Goal: Information Seeking & Learning: Learn about a topic

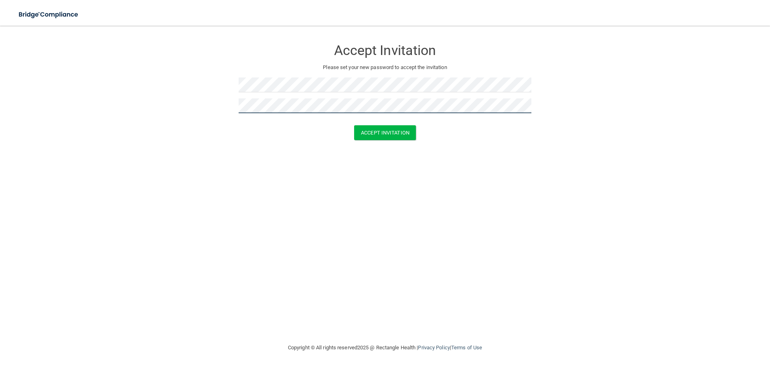
click at [354, 125] on button "Accept Invitation" at bounding box center [385, 132] width 62 height 15
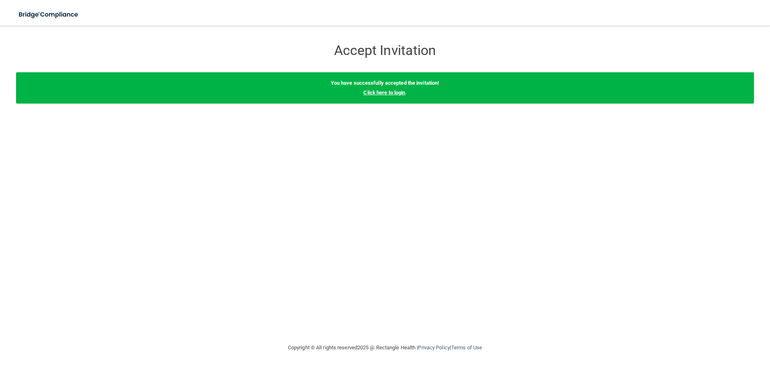
click at [399, 93] on link "Click here to login" at bounding box center [384, 92] width 42 height 6
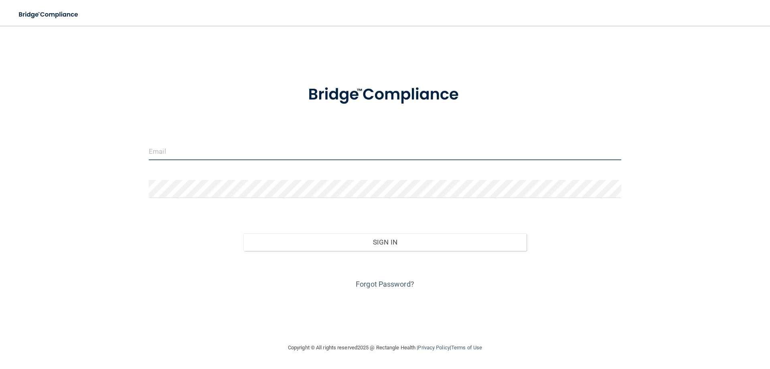
click at [206, 154] on input "email" at bounding box center [385, 151] width 473 height 18
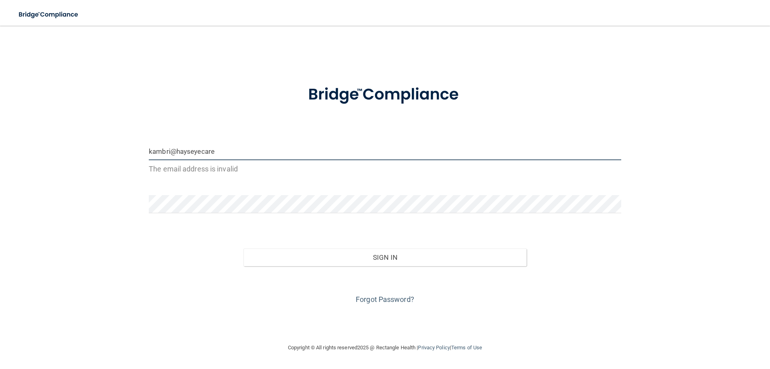
type input "[EMAIL_ADDRESS][DOMAIN_NAME]"
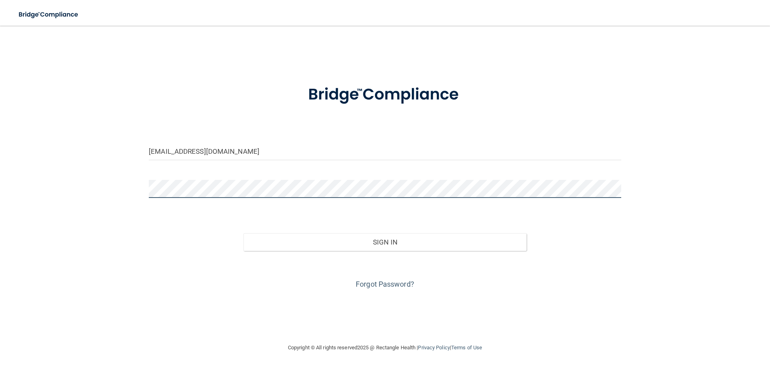
click at [244, 233] on button "Sign In" at bounding box center [386, 242] width 284 height 18
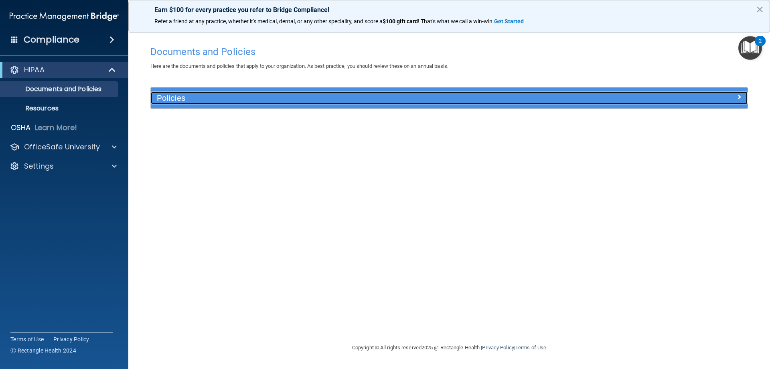
click at [251, 104] on div "Policies" at bounding box center [375, 97] width 448 height 13
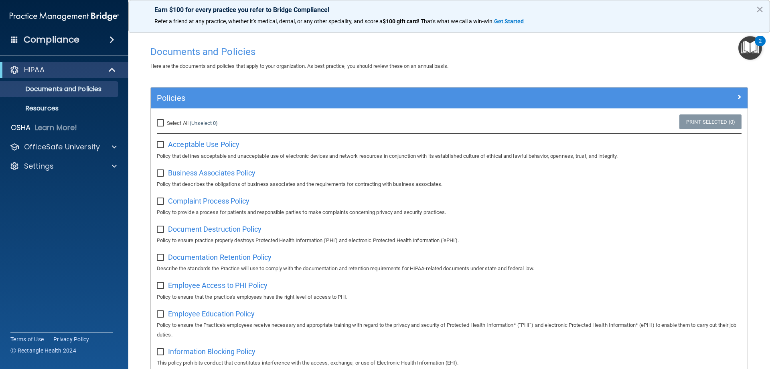
click at [160, 124] on input "Select All (Unselect 0) Unselect All" at bounding box center [161, 123] width 9 height 6
checkbox input "true"
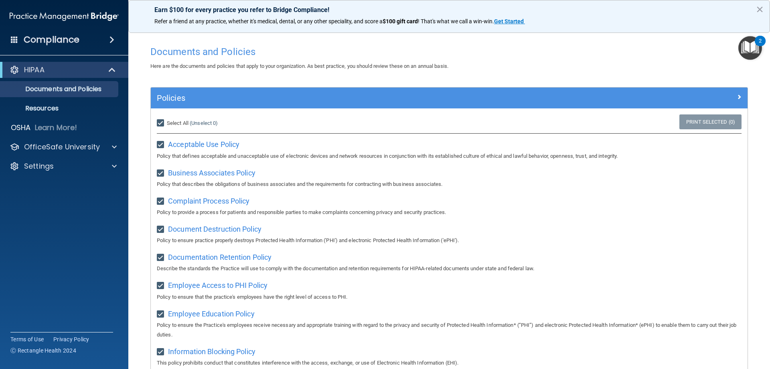
checkbox input "true"
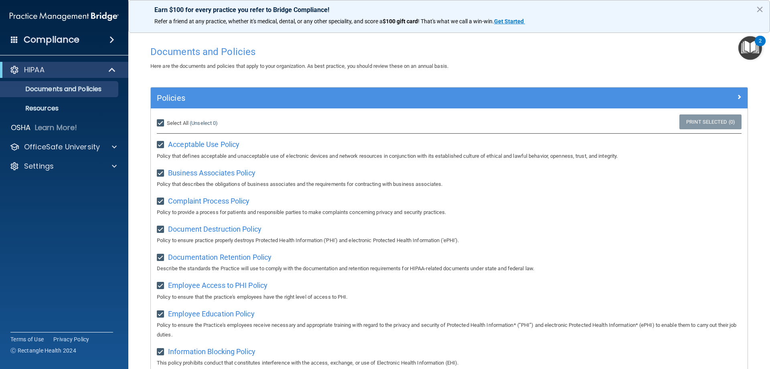
checkbox input "true"
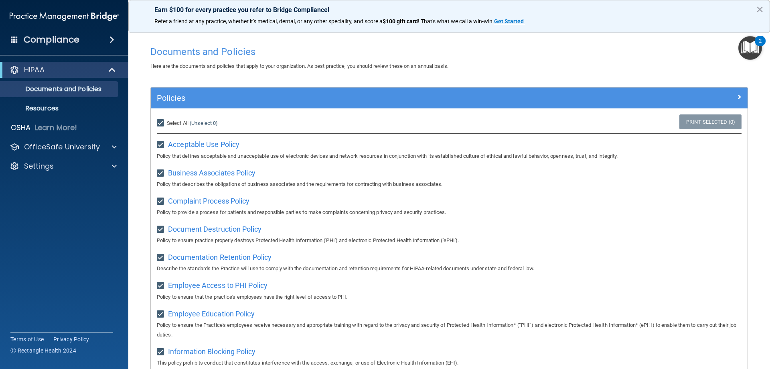
checkbox input "true"
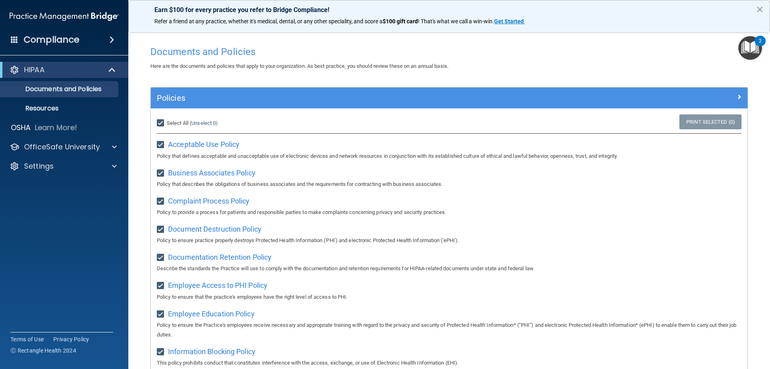
checkbox input "true"
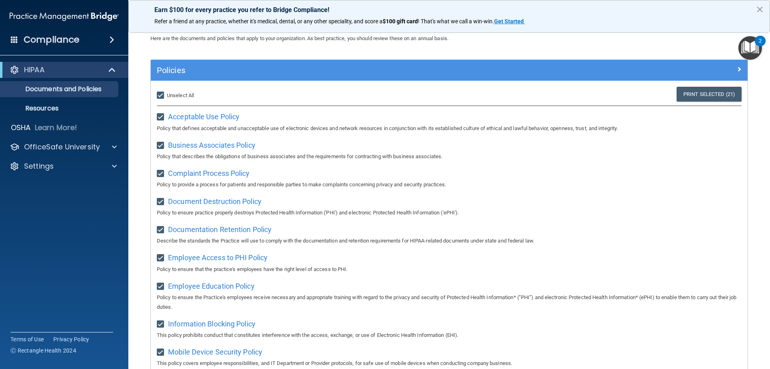
scroll to position [120, 0]
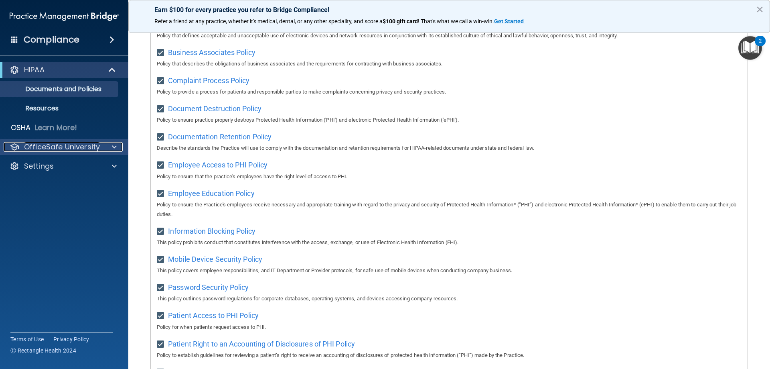
click at [60, 147] on p "OfficeSafe University" at bounding box center [62, 147] width 76 height 10
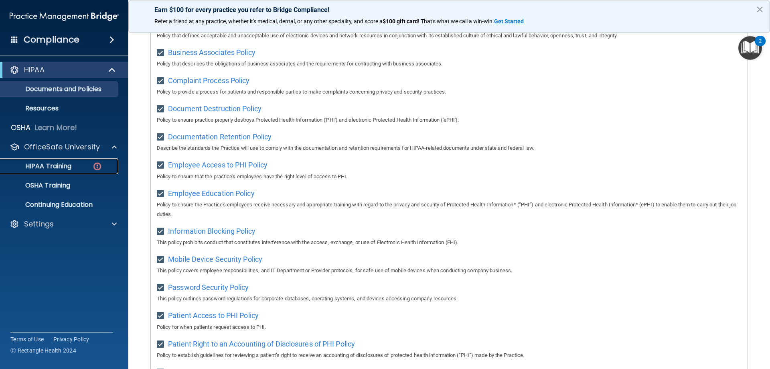
click at [73, 163] on div "HIPAA Training" at bounding box center [60, 166] width 110 height 8
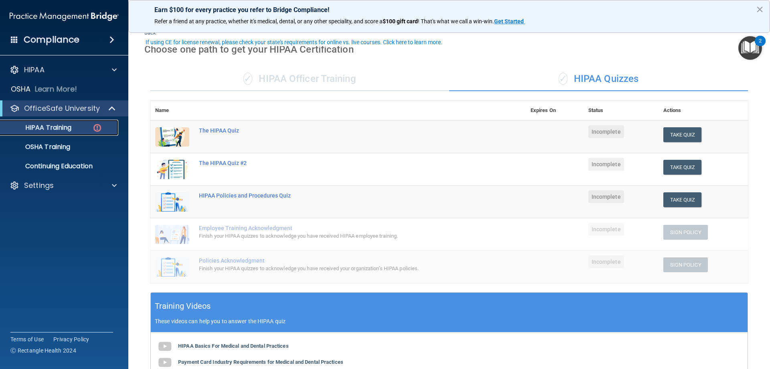
scroll to position [40, 0]
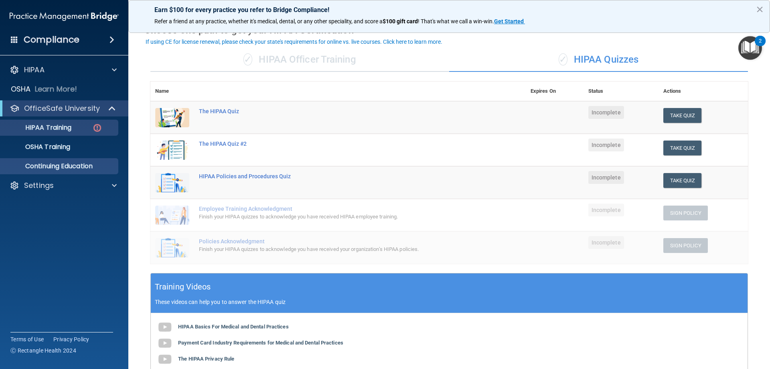
click at [38, 157] on ul "HIPAA Training OSHA Training Continuing Education" at bounding box center [64, 145] width 145 height 58
click at [39, 166] on p "Continuing Education" at bounding box center [60, 166] width 110 height 8
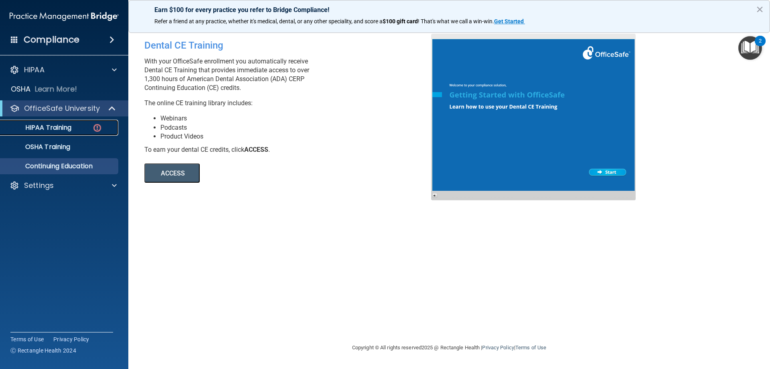
click at [51, 125] on p "HIPAA Training" at bounding box center [38, 128] width 66 height 8
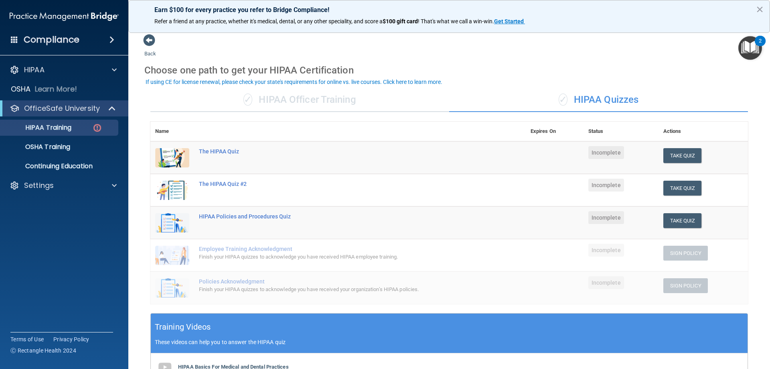
click at [560, 67] on div "Choose one path to get your HIPAA Certification" at bounding box center [449, 70] width 610 height 23
click at [298, 102] on div "✓ HIPAA Officer Training" at bounding box center [299, 100] width 299 height 24
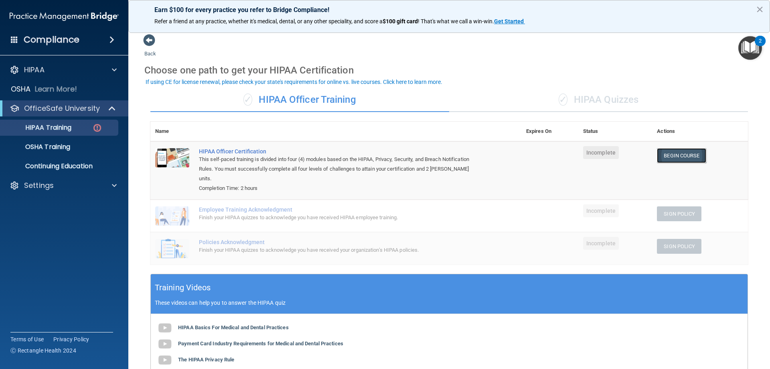
click at [677, 155] on link "Begin Course" at bounding box center [681, 155] width 49 height 15
